Goal: Task Accomplishment & Management: Use online tool/utility

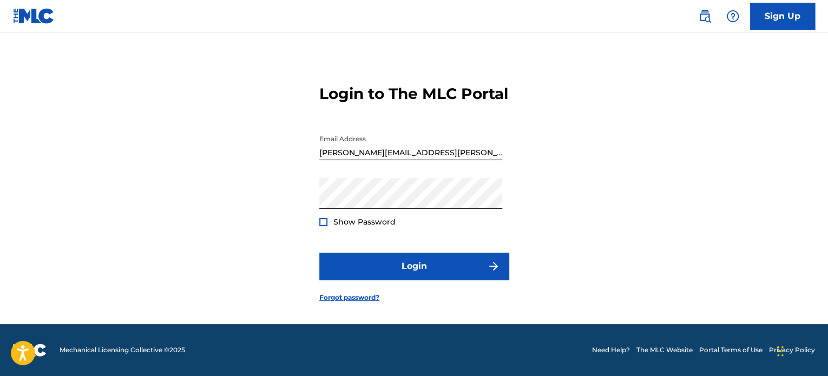
click at [324, 225] on div at bounding box center [323, 222] width 8 height 8
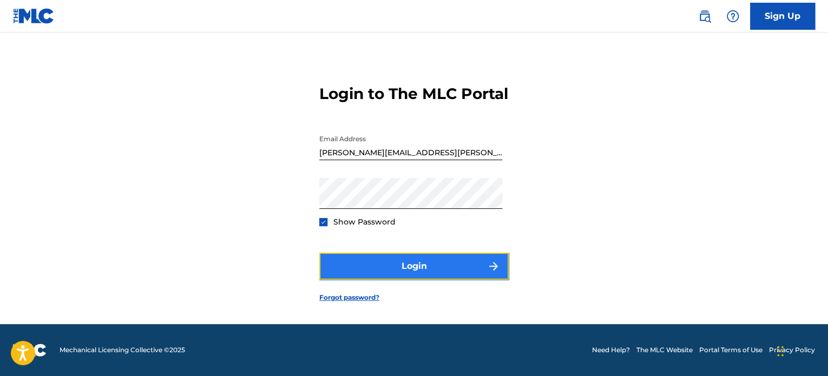
click at [420, 280] on button "Login" at bounding box center [413, 266] width 189 height 27
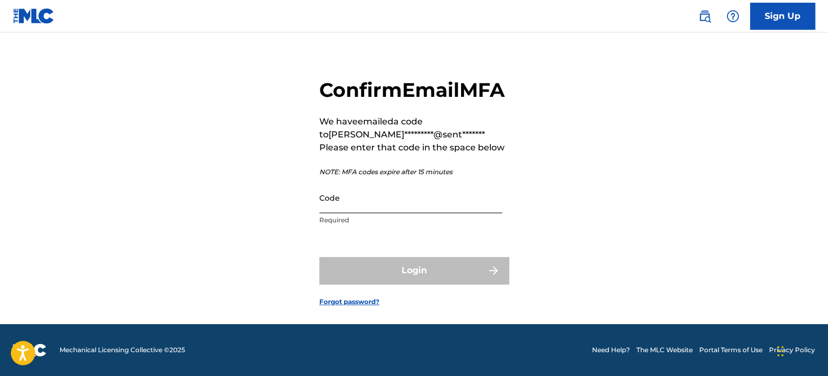
click at [396, 211] on input "Code" at bounding box center [410, 197] width 183 height 31
click at [372, 213] on input "Code" at bounding box center [410, 197] width 183 height 31
paste input "873231"
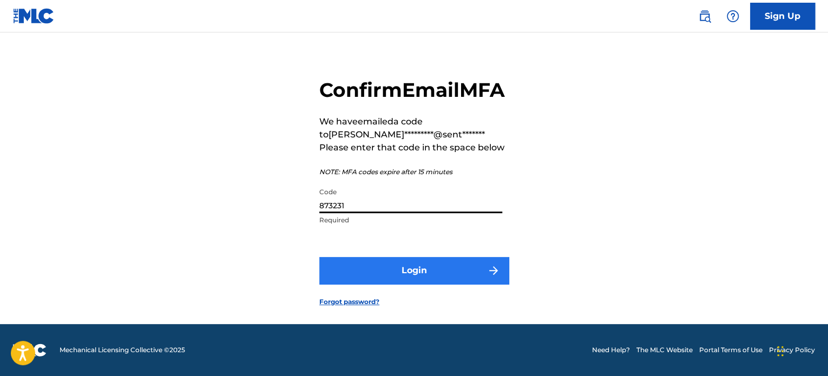
type input "873231"
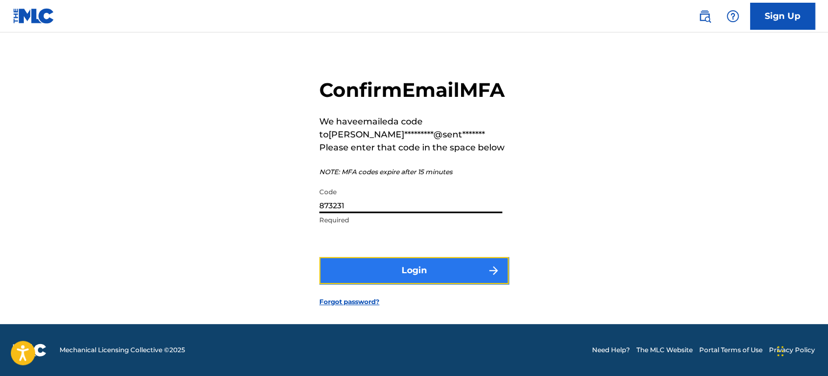
click at [444, 284] on button "Login" at bounding box center [413, 270] width 189 height 27
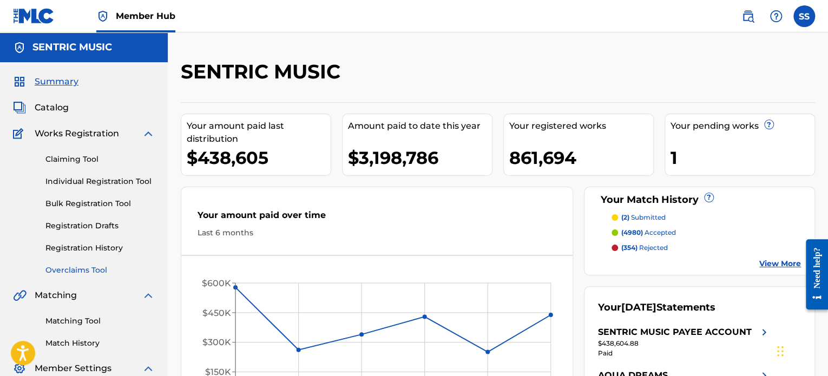
scroll to position [54, 0]
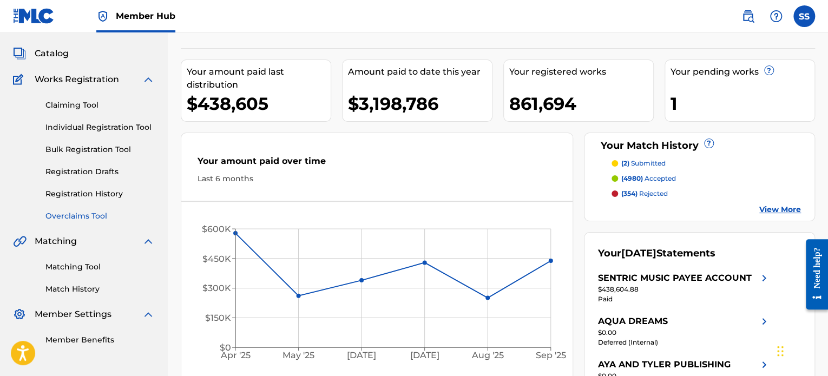
click at [92, 213] on link "Overclaims Tool" at bounding box center [99, 216] width 109 height 11
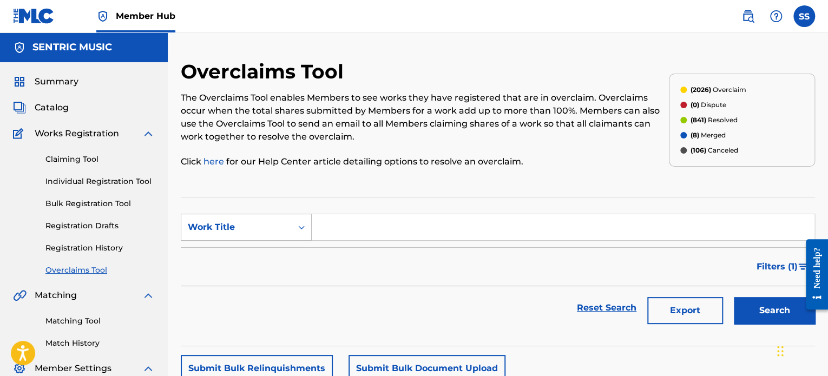
click at [294, 226] on div "Search Form" at bounding box center [301, 227] width 19 height 19
click at [280, 284] on div "Overclaim ID" at bounding box center [246, 281] width 130 height 27
click at [342, 232] on input "Search Form" at bounding box center [563, 227] width 503 height 26
paste input "32128"
type input "32128"
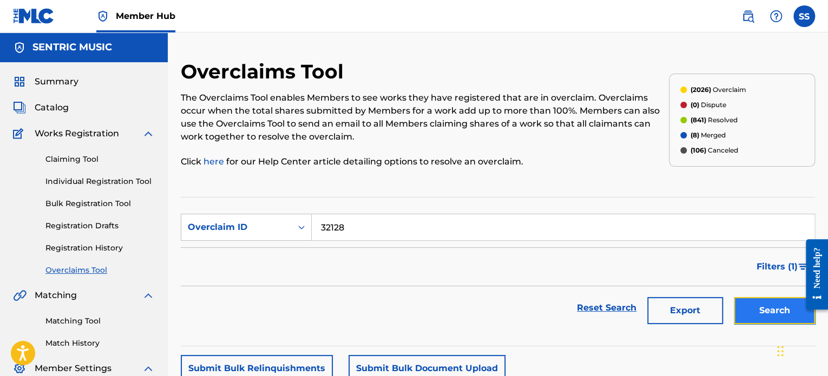
click at [758, 306] on button "Search" at bounding box center [774, 310] width 81 height 27
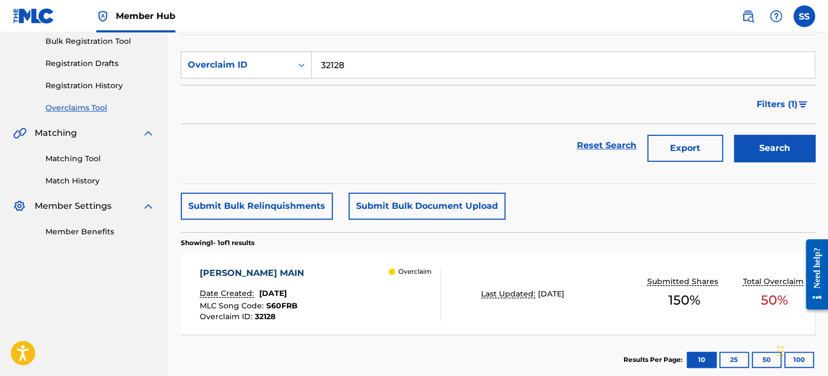
click at [364, 281] on div "[PERSON_NAME] MAIN Date Created: [DATE] MLC Song Code : S60FRB Overclaim ID : 3…" at bounding box center [320, 294] width 241 height 54
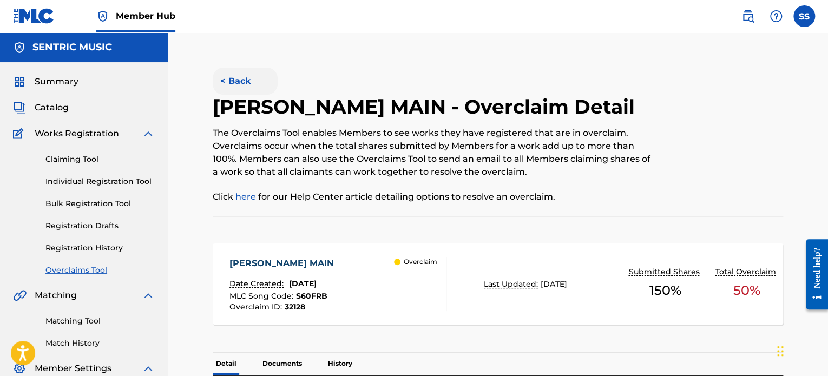
click at [233, 81] on button "< Back" at bounding box center [245, 81] width 65 height 27
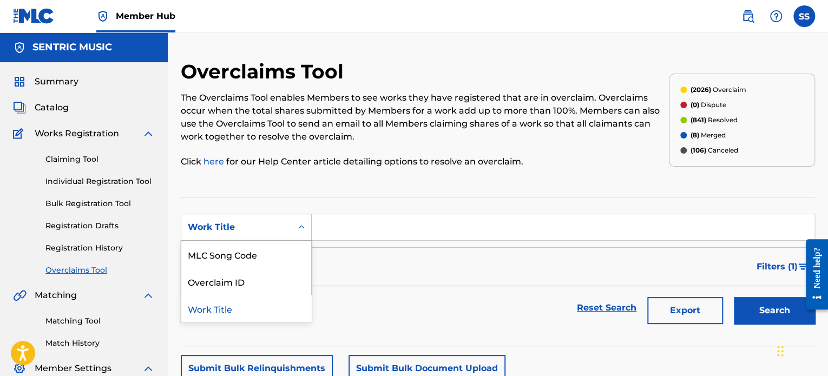
click at [299, 231] on icon "Search Form" at bounding box center [301, 227] width 11 height 11
click at [281, 285] on div "Overclaim ID" at bounding box center [246, 281] width 130 height 27
click at [365, 227] on input "Search Form" at bounding box center [563, 227] width 503 height 26
paste input "32004"
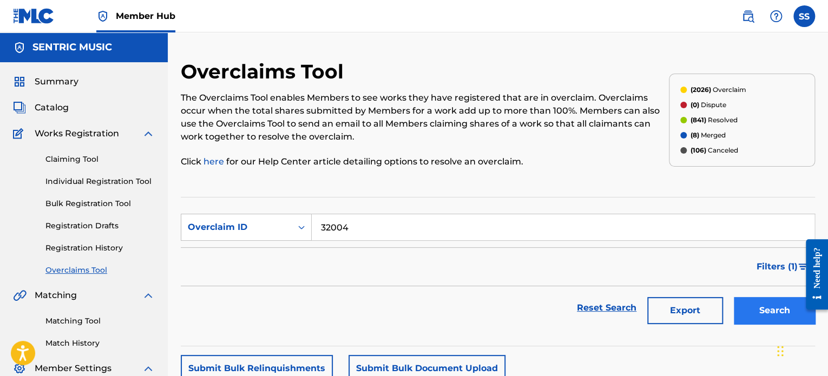
type input "32004"
click at [774, 310] on button "Search" at bounding box center [774, 310] width 81 height 27
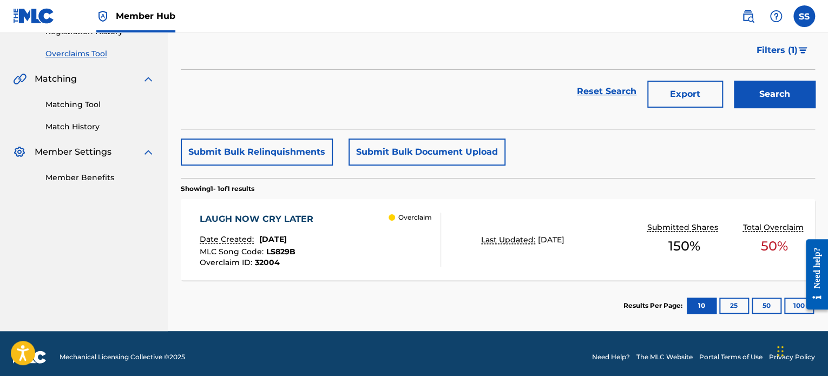
click at [622, 257] on div "LAUGH NOW CRY LATER Date Created: [DATE] MLC Song Code : LS829B Overclaim ID : …" at bounding box center [498, 239] width 634 height 81
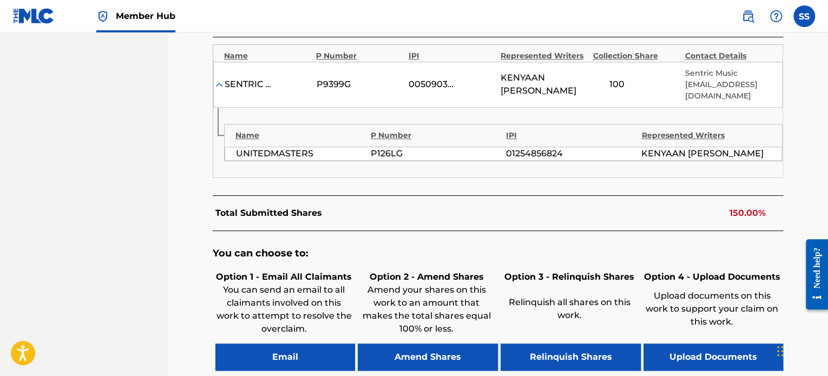
scroll to position [541, 0]
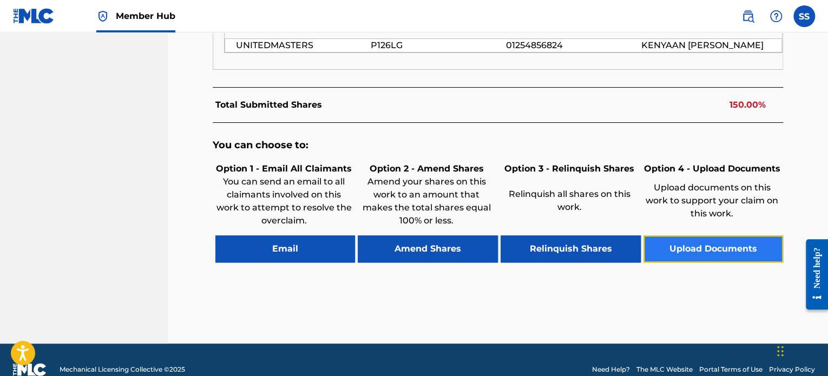
click at [694, 251] on button "Upload Documents" at bounding box center [714, 248] width 140 height 27
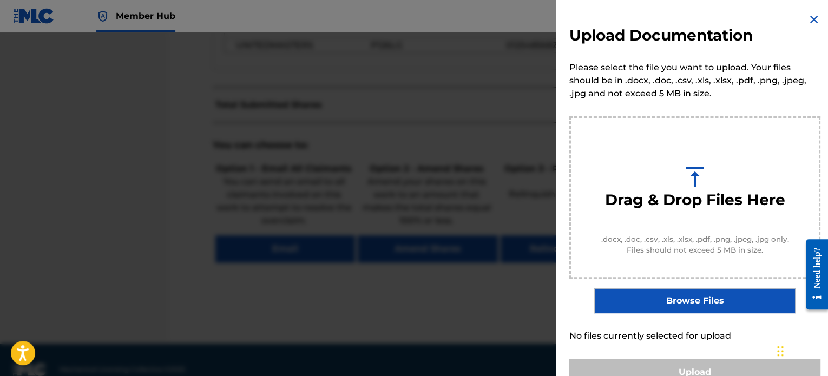
click at [705, 300] on label "Browse Files" at bounding box center [694, 300] width 201 height 25
click at [0, 0] on input "Browse Files" at bounding box center [0, 0] width 0 height 0
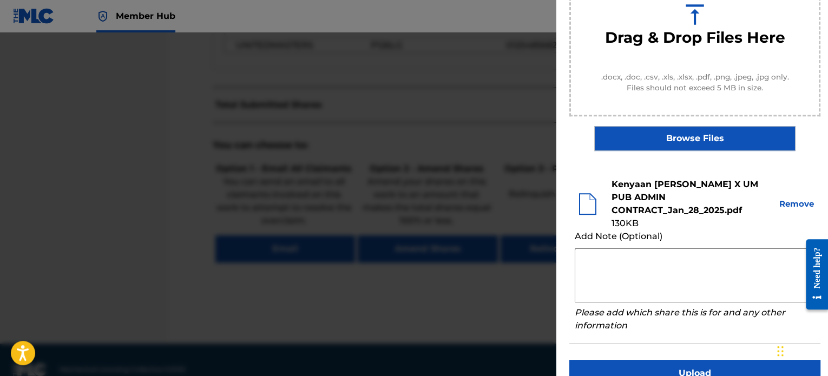
scroll to position [185, 0]
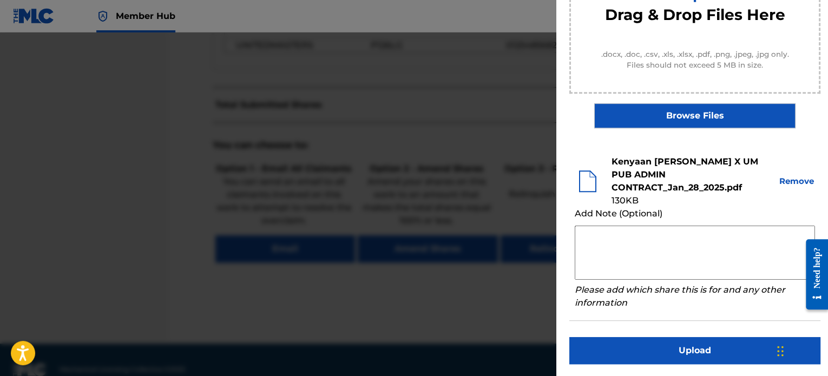
click at [645, 248] on textarea at bounding box center [695, 253] width 240 height 54
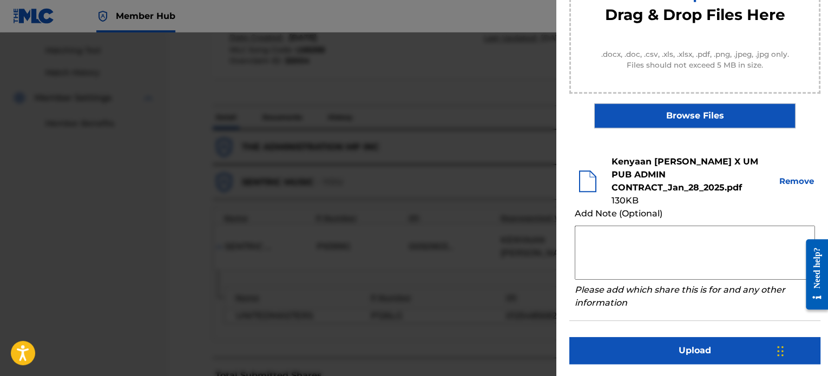
scroll to position [379, 0]
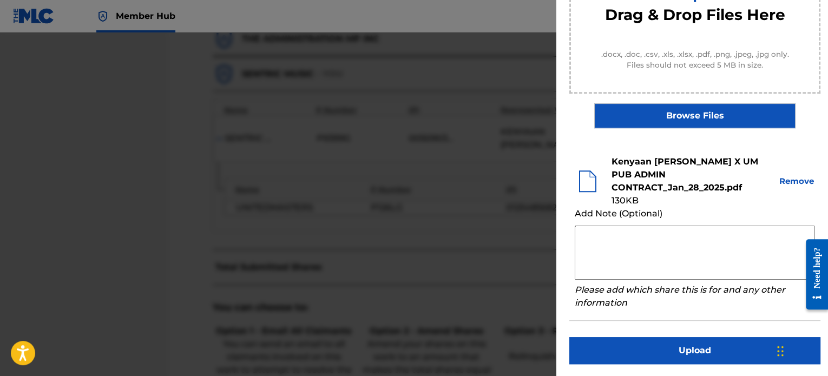
click at [665, 243] on textarea at bounding box center [695, 253] width 240 height 54
click at [613, 250] on textarea at bounding box center [695, 253] width 240 height 54
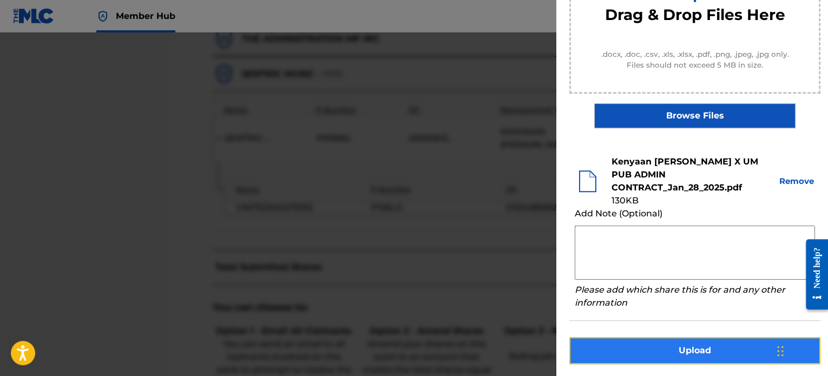
click at [662, 343] on button "Upload" at bounding box center [694, 350] width 251 height 27
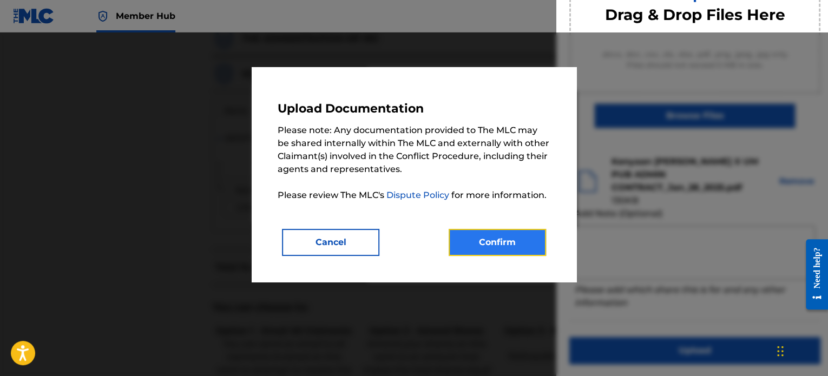
click at [502, 242] on button "Confirm" at bounding box center [497, 242] width 97 height 27
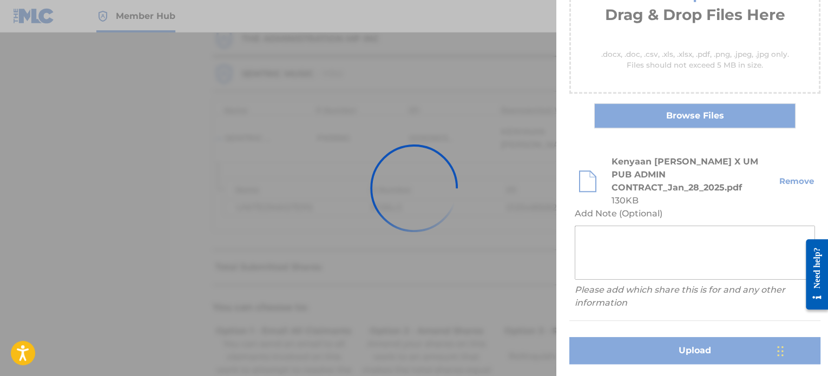
scroll to position [100, 0]
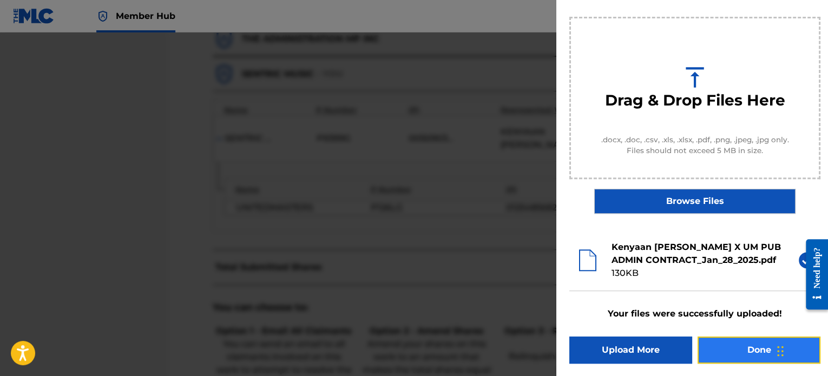
click at [753, 347] on button "Done" at bounding box center [759, 350] width 123 height 27
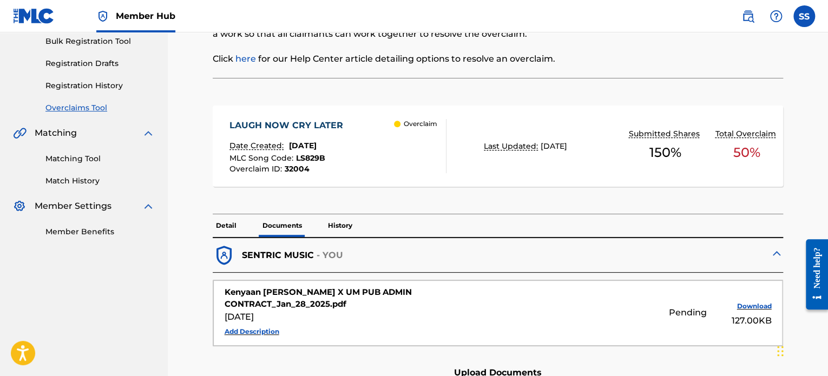
scroll to position [216, 0]
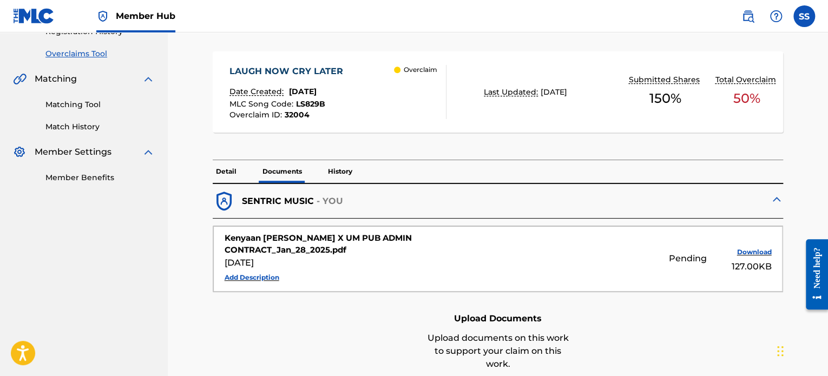
click at [234, 168] on p "Detail" at bounding box center [226, 171] width 27 height 23
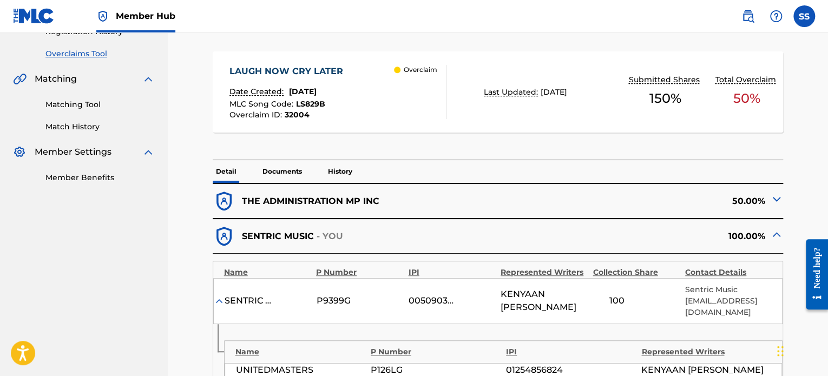
scroll to position [271, 0]
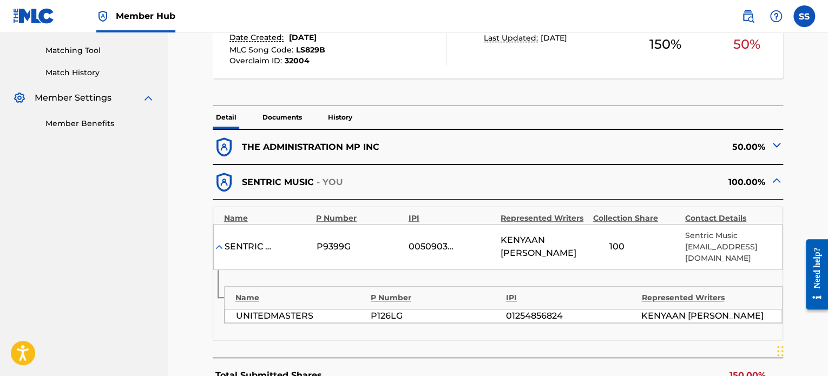
drag, startPoint x: 588, startPoint y: 252, endPoint x: 496, endPoint y: 248, distance: 92.6
click at [496, 248] on div "SENTRIC MUSIC LIMITED P9399G 00509030978 [PERSON_NAME] 100 Sentric Music [EMAIL…" at bounding box center [498, 247] width 570 height 46
click at [288, 119] on p "Documents" at bounding box center [282, 117] width 46 height 23
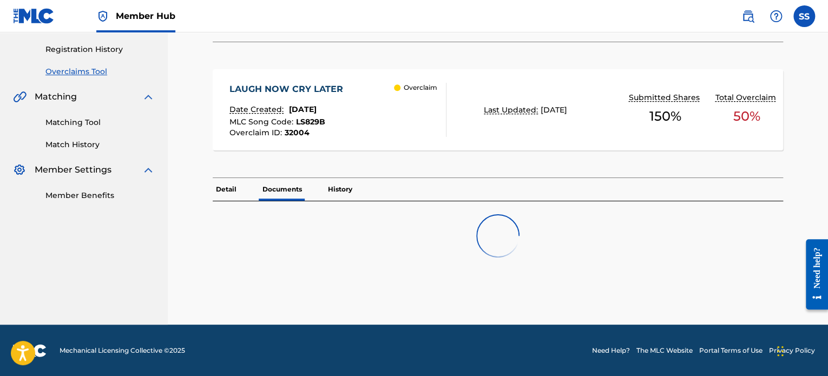
scroll to position [271, 0]
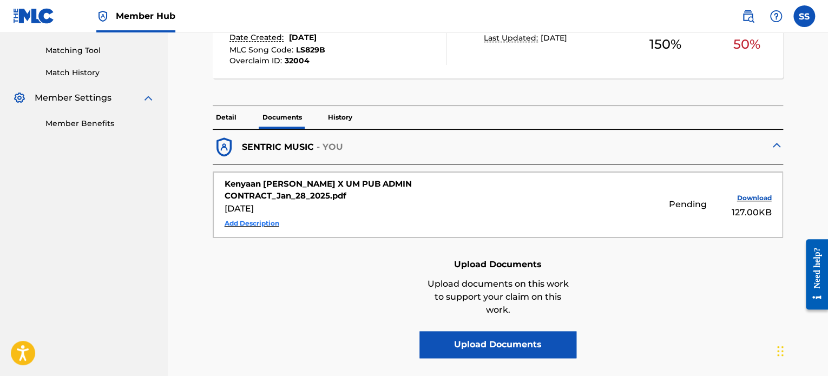
click at [231, 222] on button "Add Description" at bounding box center [252, 223] width 55 height 16
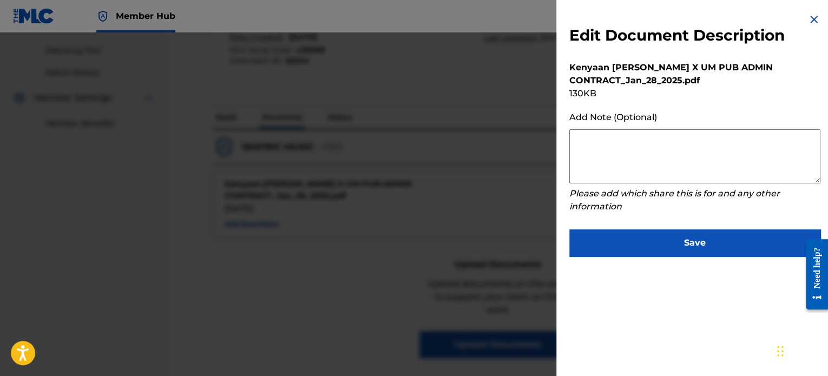
click at [692, 160] on textarea at bounding box center [694, 156] width 251 height 54
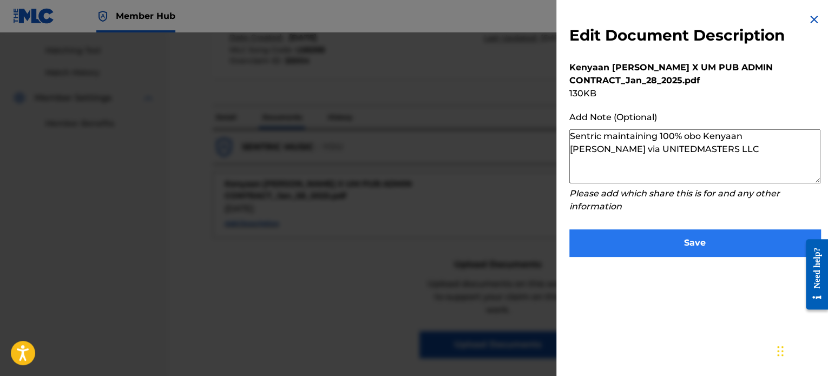
type textarea "Sentric maintaining 100% obo Kenyaan [PERSON_NAME] via UNITEDMASTERS LLC"
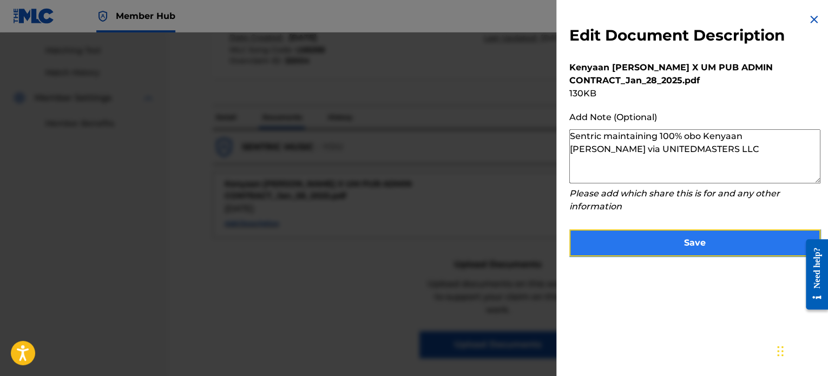
drag, startPoint x: 742, startPoint y: 241, endPoint x: 734, endPoint y: 241, distance: 8.1
click at [743, 241] on button "Save" at bounding box center [694, 242] width 251 height 27
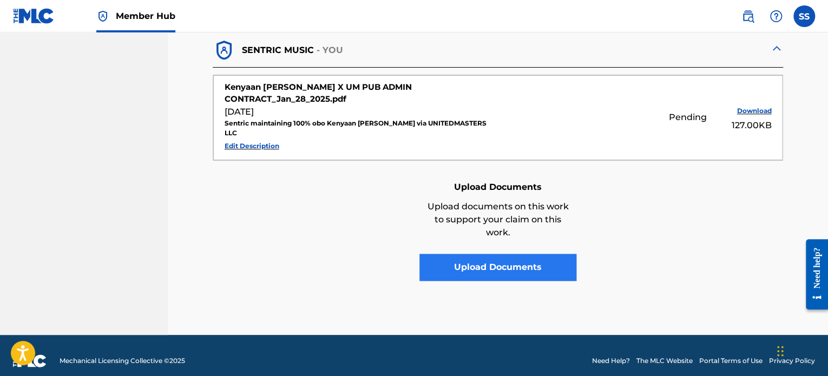
scroll to position [97, 0]
